Goal: Navigation & Orientation: Find specific page/section

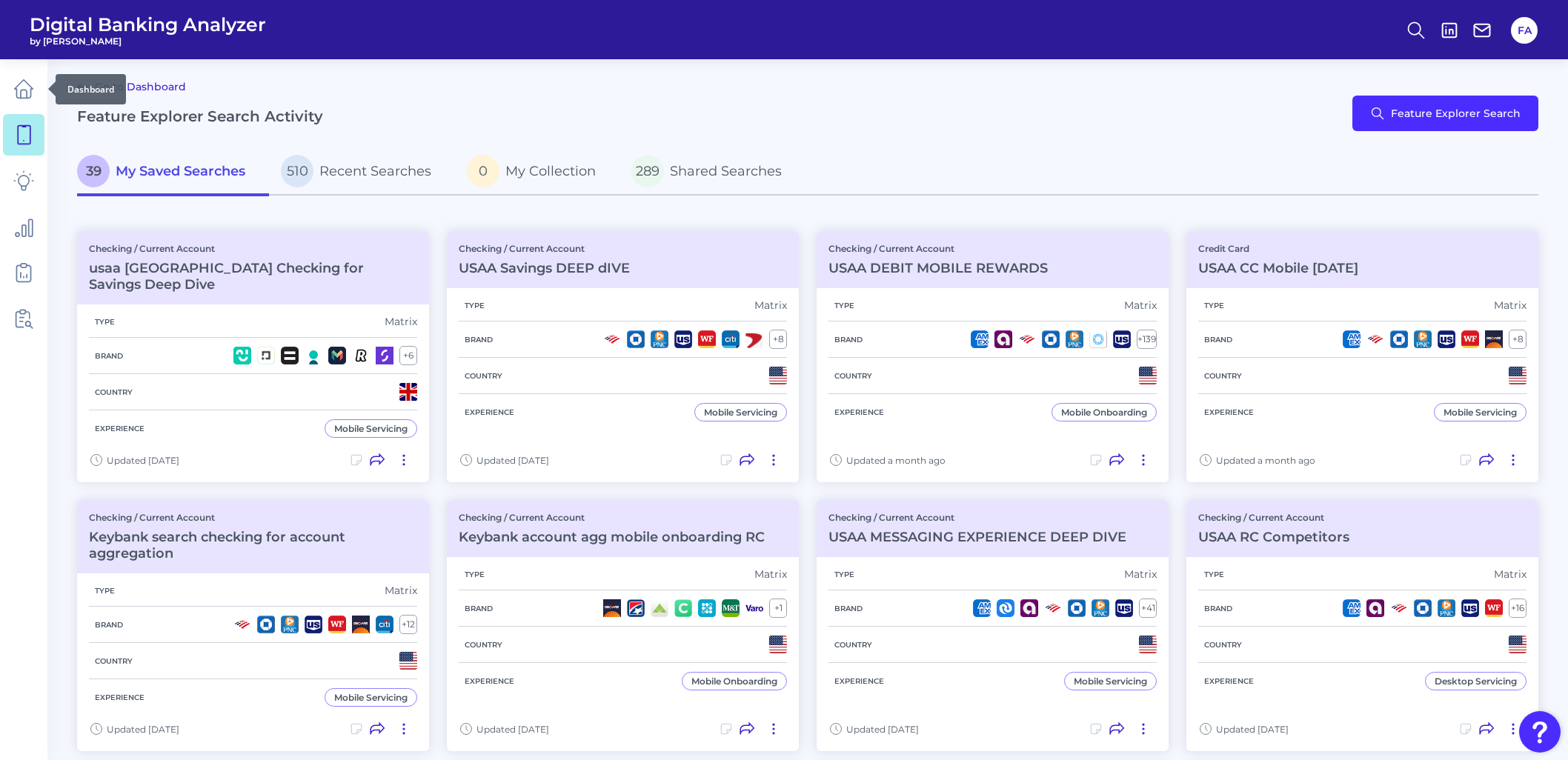
click at [3, 98] on link at bounding box center [24, 88] width 41 height 41
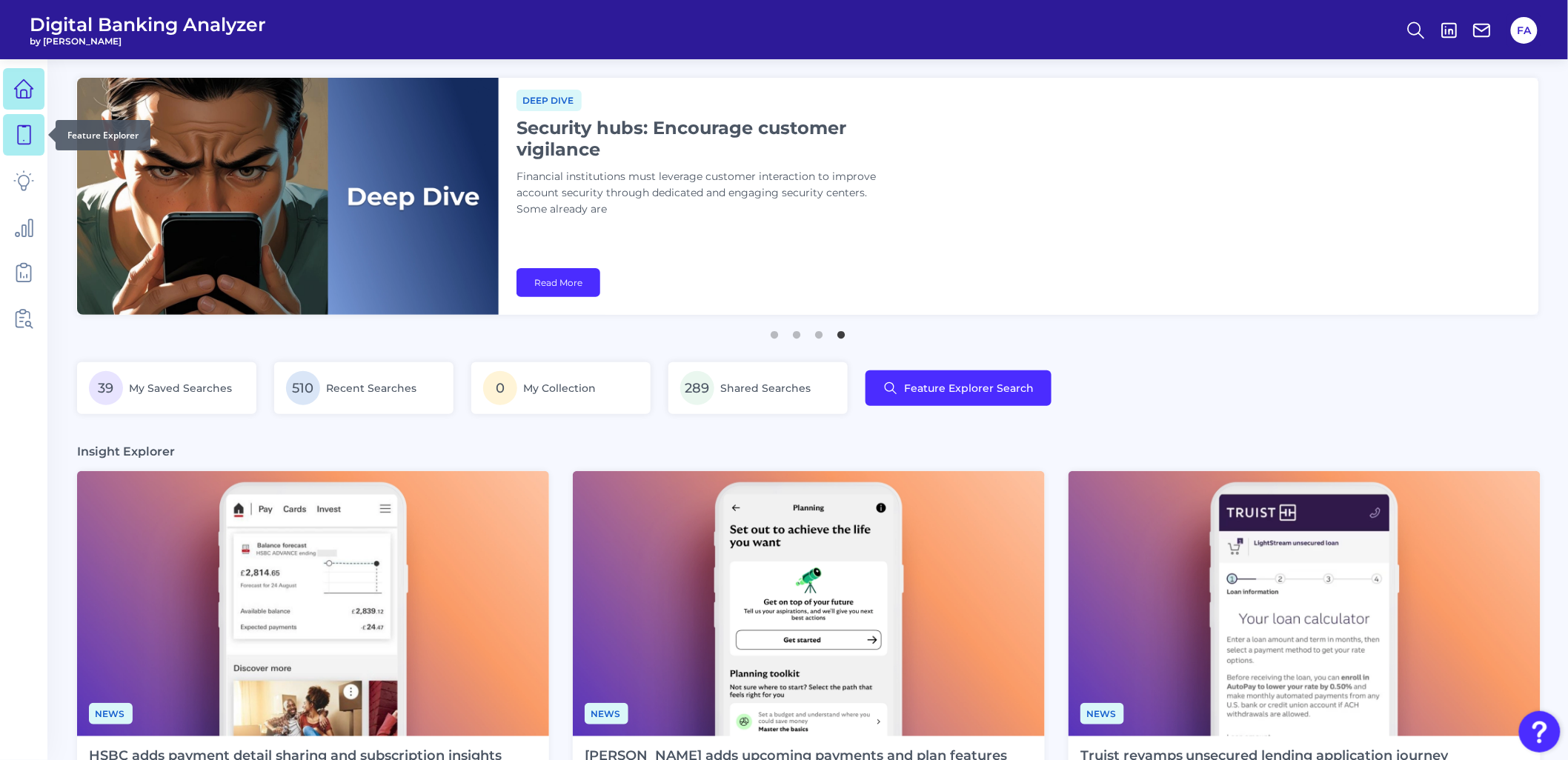
click at [35, 141] on link at bounding box center [24, 135] width 41 height 41
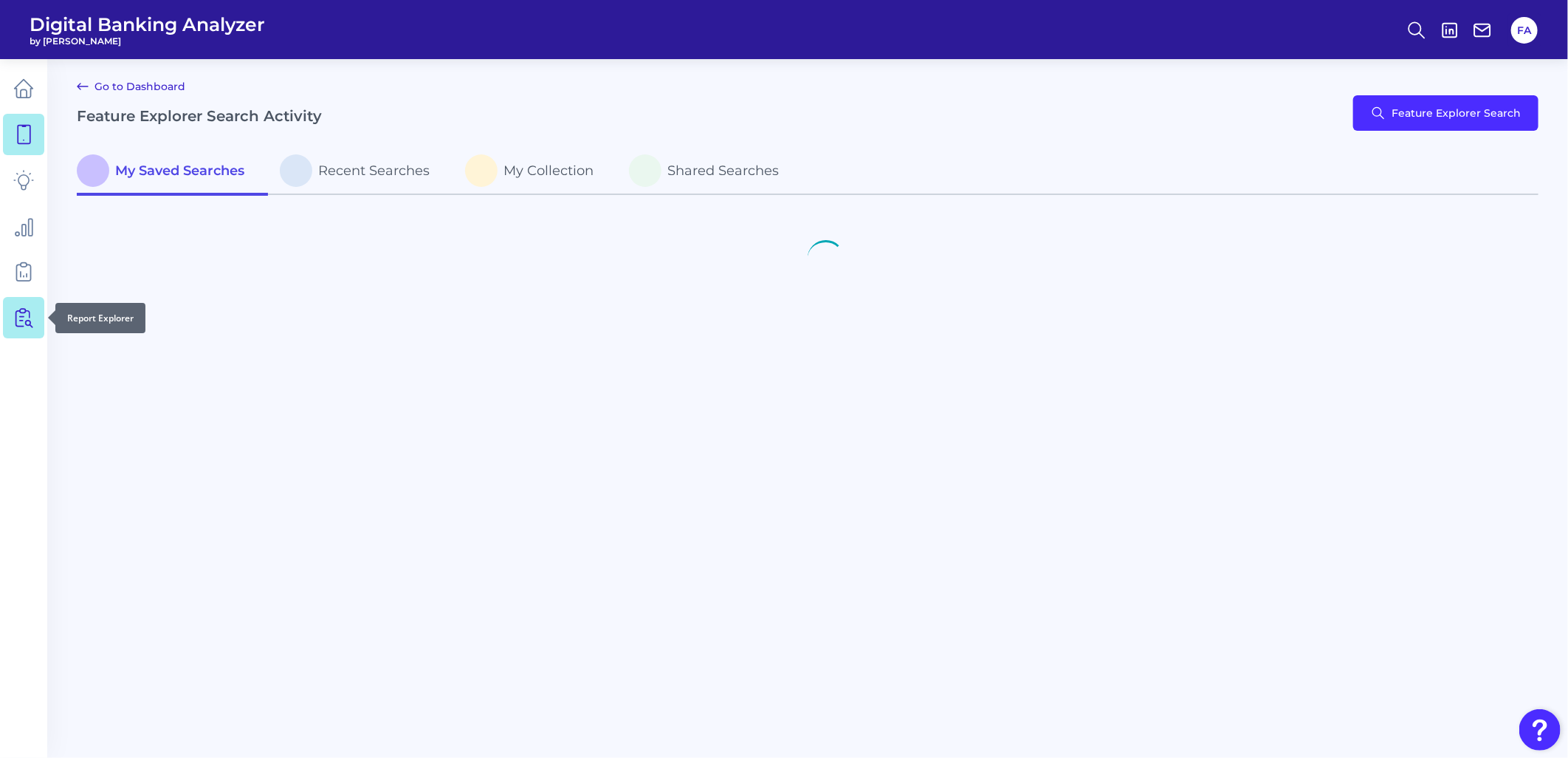
click at [23, 327] on icon at bounding box center [23, 317] width 21 height 21
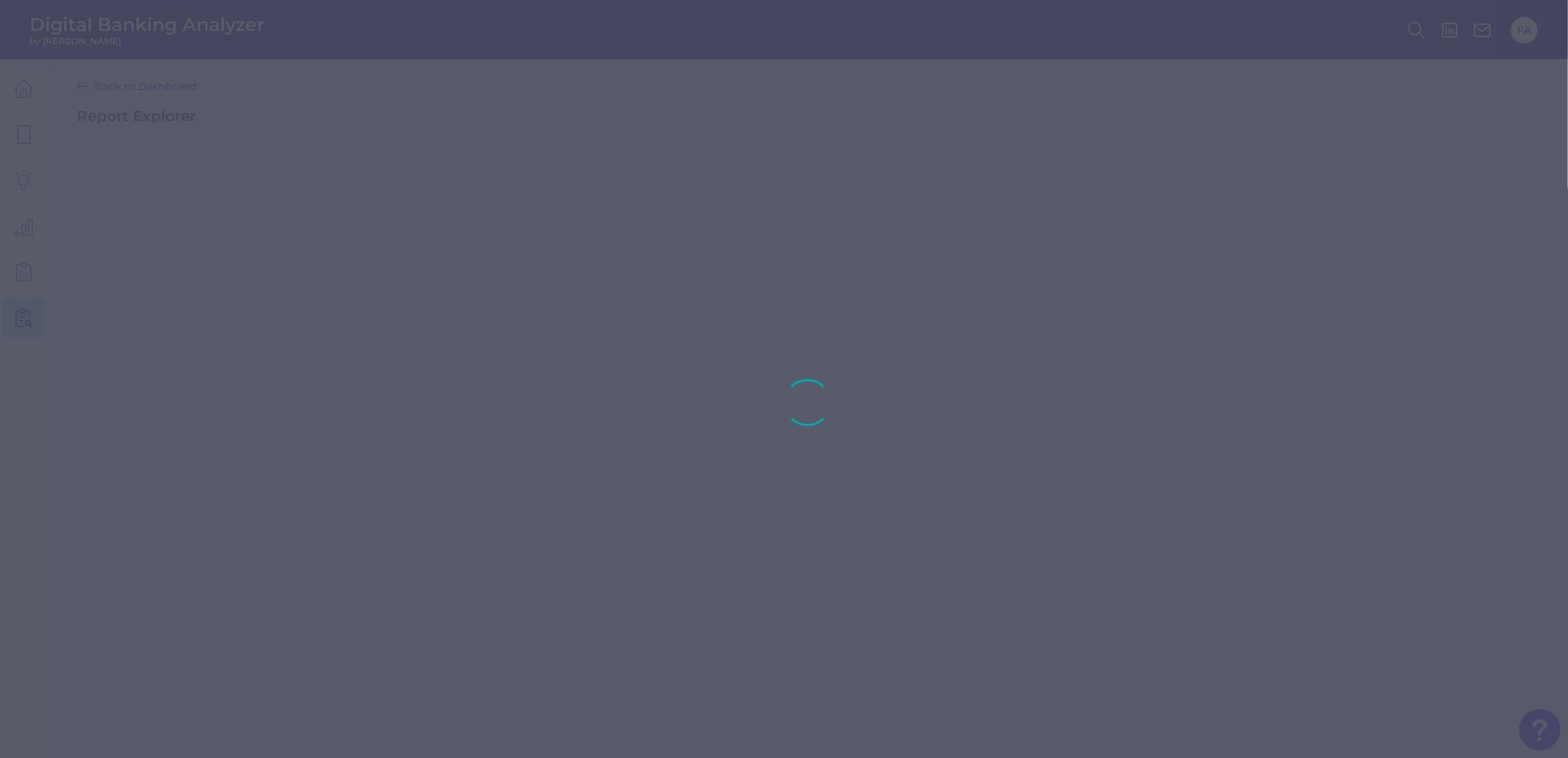
drag, startPoint x: 23, startPoint y: 327, endPoint x: 23, endPoint y: 112, distance: 215.0
click at [23, 112] on div at bounding box center [784, 379] width 1568 height 758
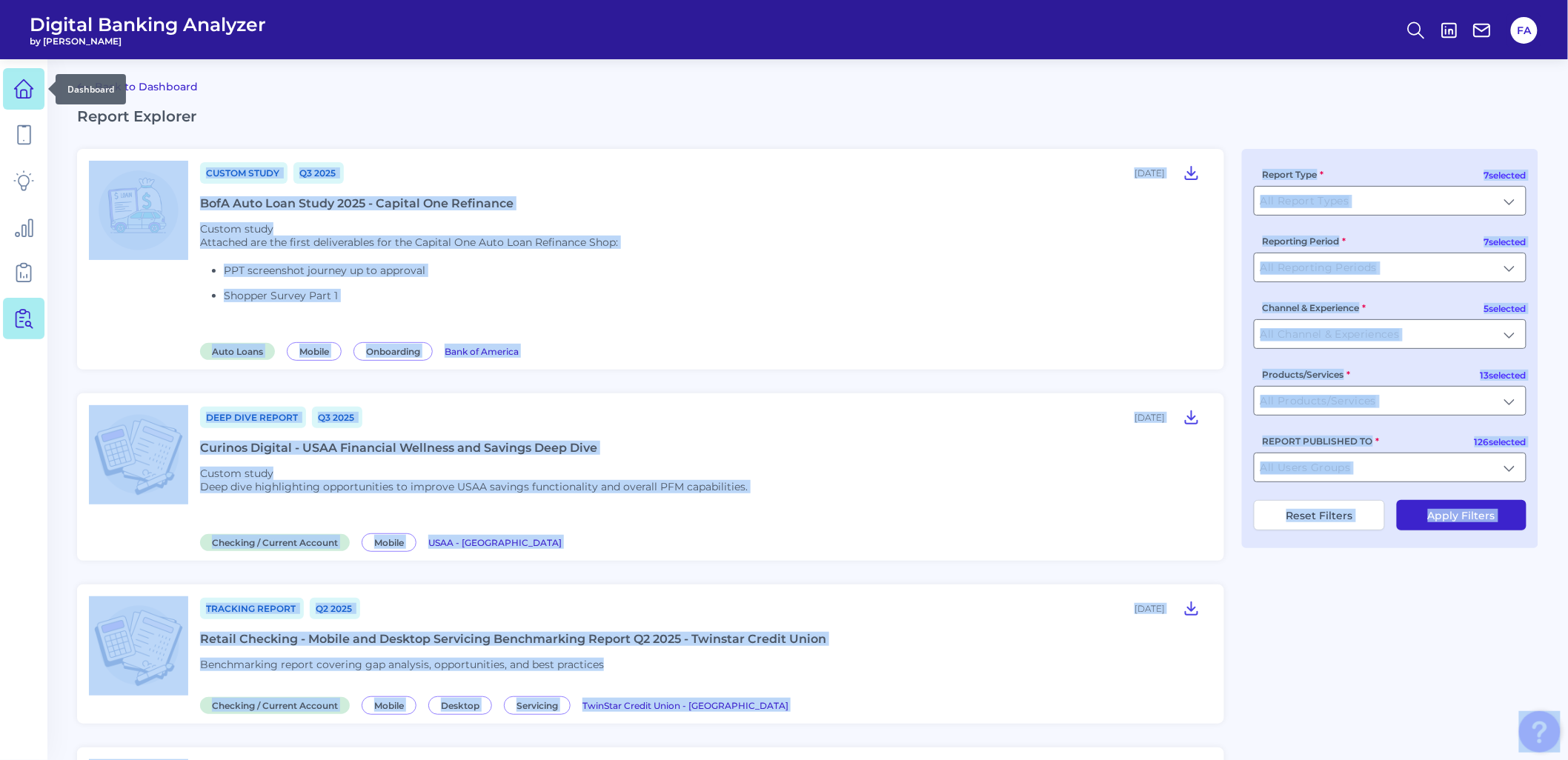
click at [28, 99] on link at bounding box center [24, 88] width 41 height 41
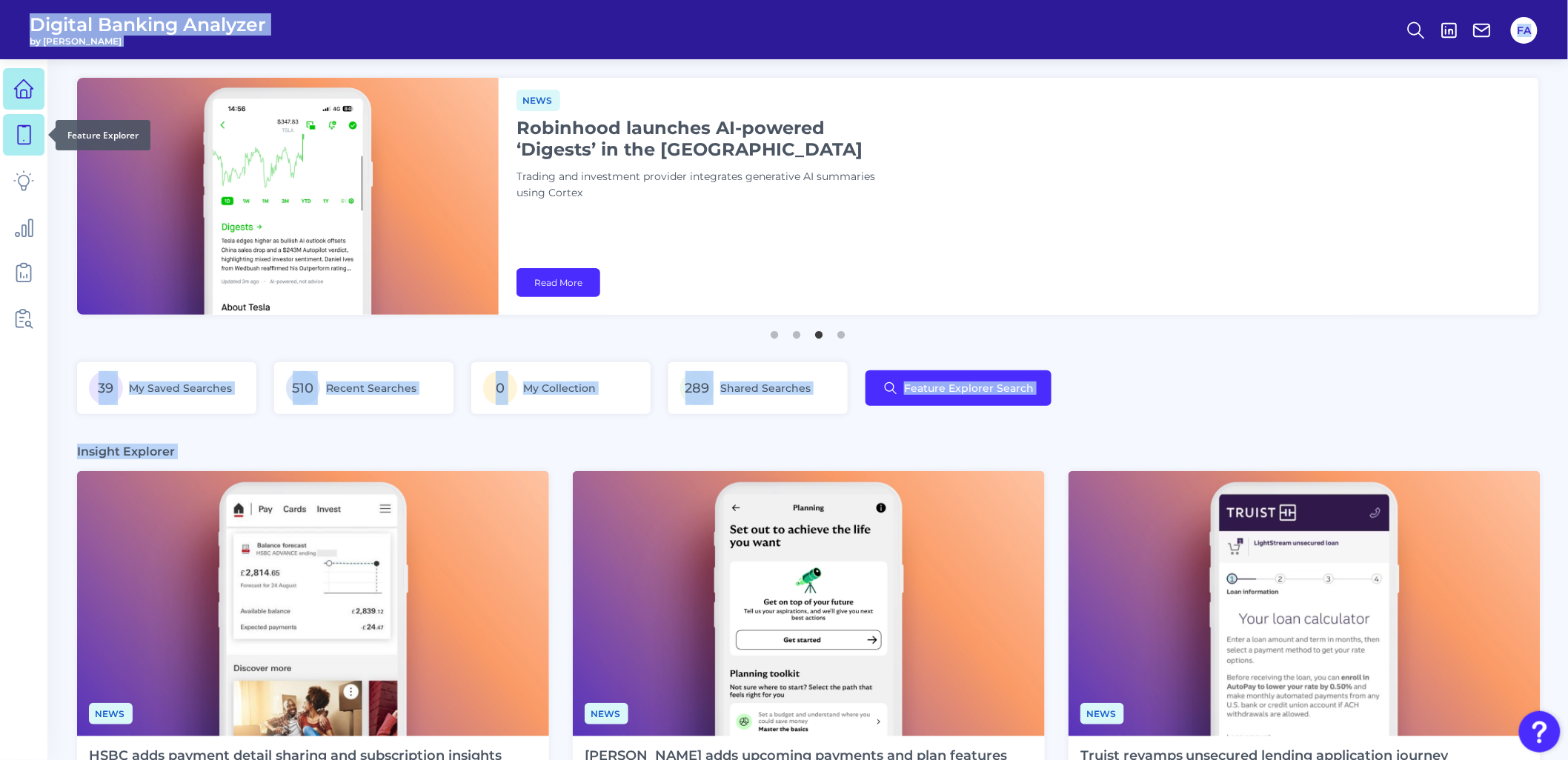
click at [27, 141] on icon at bounding box center [24, 135] width 21 height 21
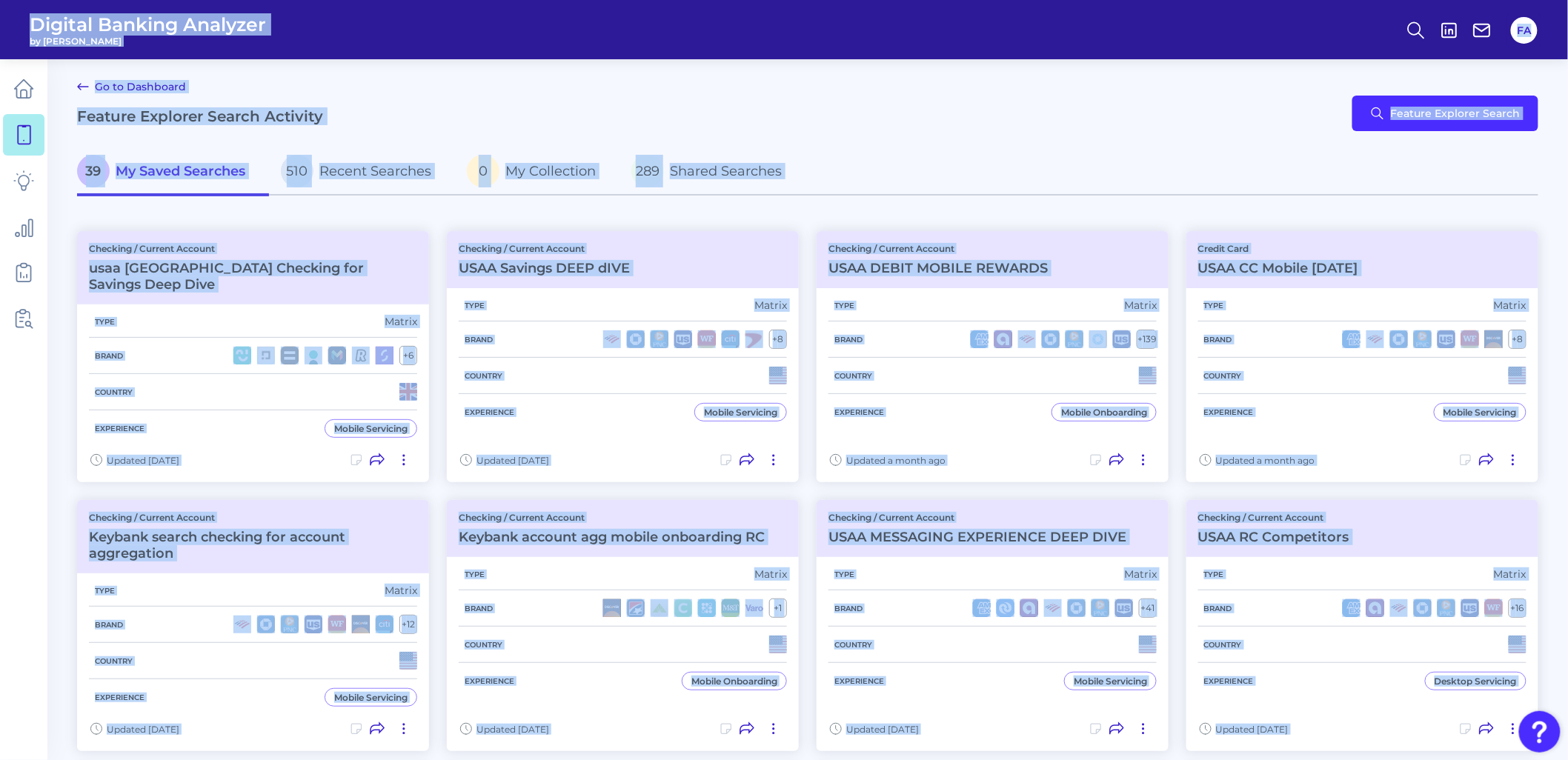
click at [527, 113] on div "Go to Dashboard Feature Explorer Search Activity Feature Explorer Search" at bounding box center [808, 113] width 1461 height 71
click at [486, 87] on div "Go to Dashboard Feature Explorer Search Activity Feature Explorer Search" at bounding box center [808, 113] width 1461 height 71
click at [251, 82] on div "Go to Dashboard Feature Explorer Search Activity" at bounding box center [200, 113] width 246 height 71
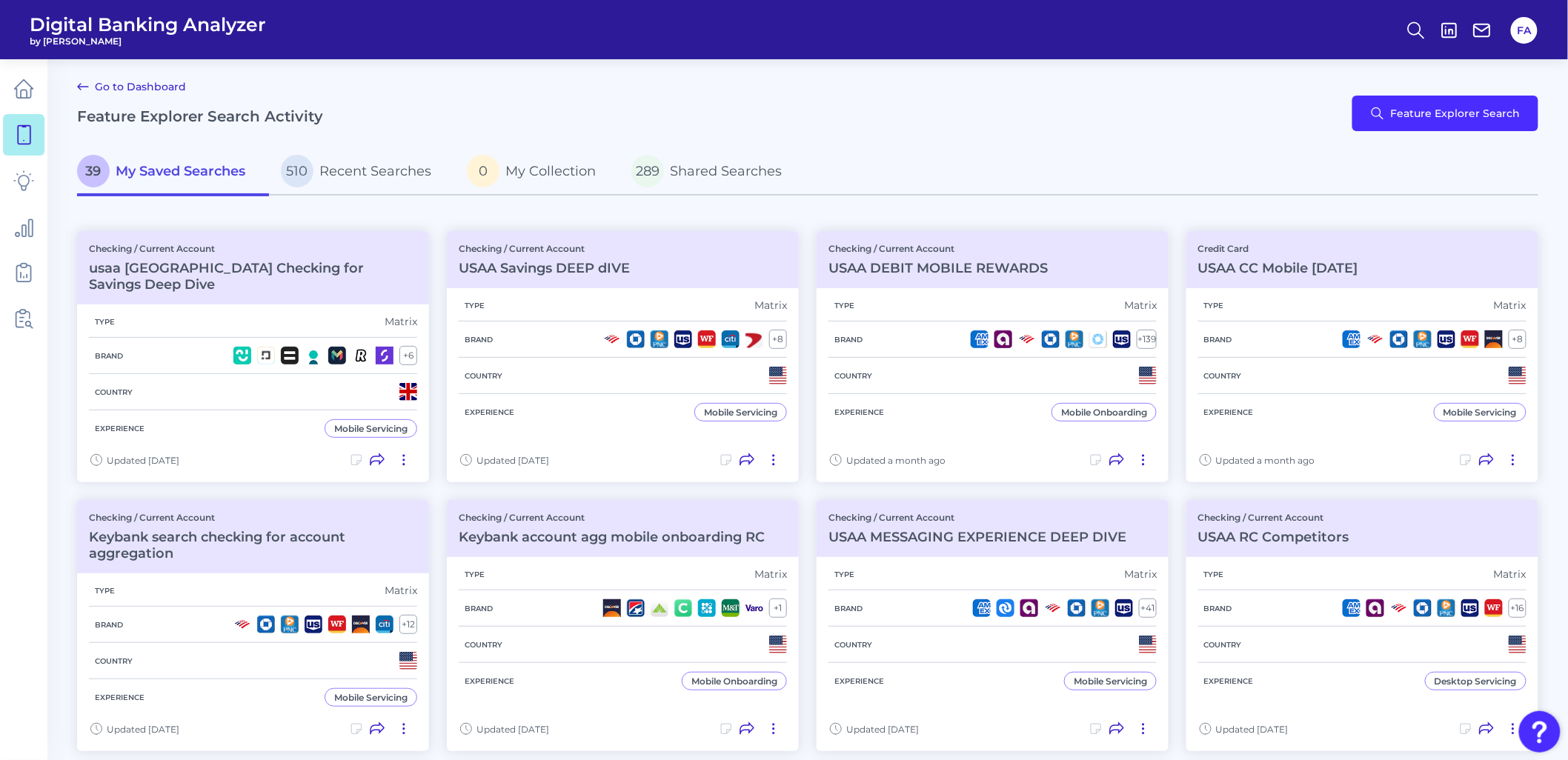
click at [249, 82] on div "Go to Dashboard Feature Explorer Search Activity" at bounding box center [200, 113] width 246 height 71
click at [239, 99] on div "Go to Dashboard Feature Explorer Search Activity" at bounding box center [200, 113] width 246 height 71
click at [241, 113] on h2 "Feature Explorer Search Activity" at bounding box center [200, 116] width 246 height 18
click at [241, 114] on h2 "Feature Explorer Search Activity" at bounding box center [200, 116] width 246 height 18
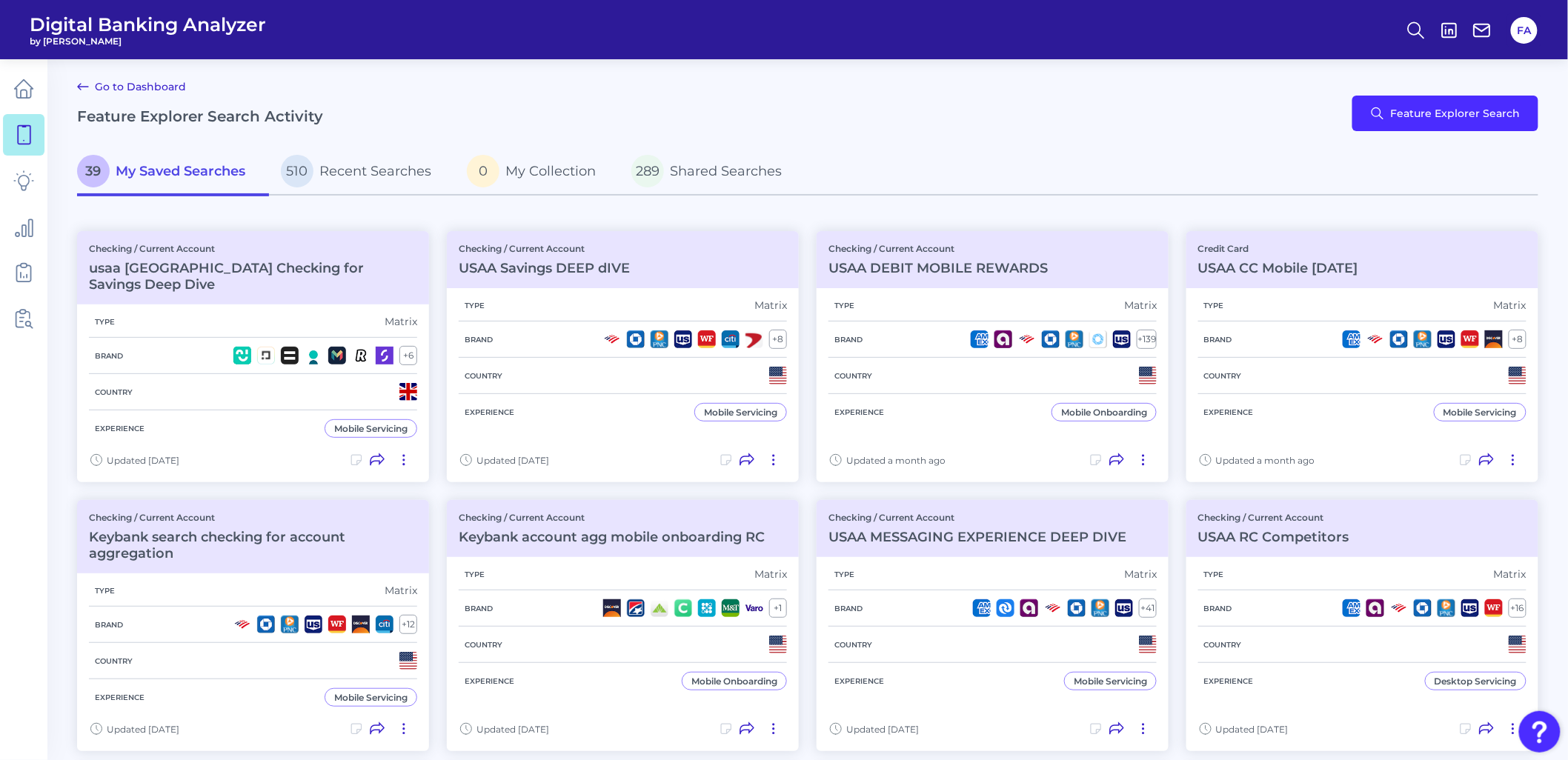
click at [0, 68] on html "Digital Banking Analyzer by Curinos FA Go to Dashboard Feature Explorer Search …" at bounding box center [784, 743] width 1568 height 1487
click at [3, 71] on link at bounding box center [24, 88] width 41 height 41
